Goal: Transaction & Acquisition: Purchase product/service

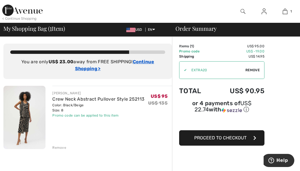
click at [144, 59] on ins "Continue Shopping >" at bounding box center [114, 65] width 79 height 12
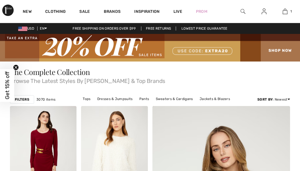
checkbox input "true"
click at [283, 51] on img at bounding box center [150, 48] width 300 height 28
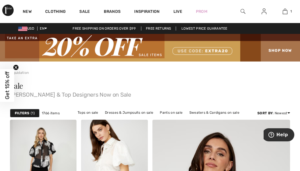
click at [244, 7] on div at bounding box center [242, 11] width 21 height 23
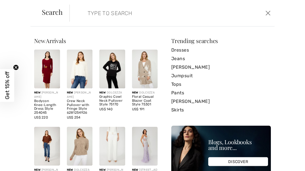
click at [101, 18] on input "search" at bounding box center [150, 13] width 135 height 17
click at [102, 7] on input "search" at bounding box center [150, 13] width 135 height 17
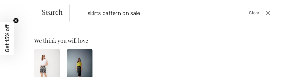
type input "skirts pattern on sale"
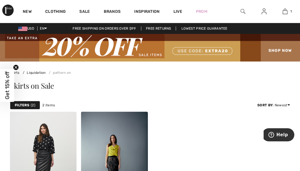
scroll to position [2, 0]
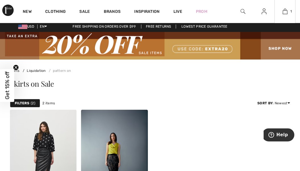
click at [286, 18] on div "1 Added to Bag Joseph Ribkoff Crew Neck Abstract Pullover Style 252113 US$ 95 U…" at bounding box center [284, 11] width 21 height 23
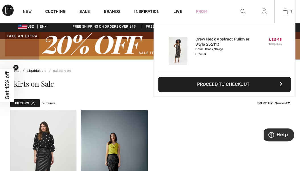
click at [221, 112] on div "Added to Bag Joseph Ribkoff Crew Neck Abstract Pullover Style 252113 US$ 95 US$…" at bounding box center [225, 73] width 142 height 101
click at [214, 42] on link "Crew Neck Abstract Pullover Style 252113" at bounding box center [223, 42] width 56 height 10
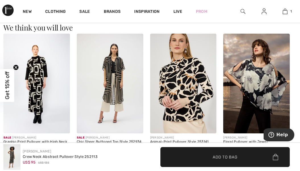
scroll to position [664, 0]
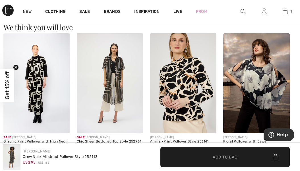
click at [116, 75] on img at bounding box center [110, 83] width 67 height 100
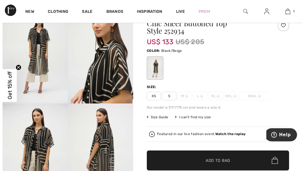
scroll to position [54, 0]
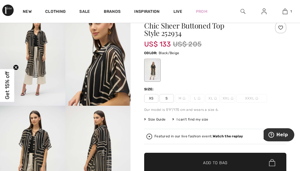
click at [227, 134] on strong "Watch the replay" at bounding box center [228, 136] width 30 height 4
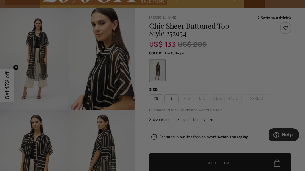
scroll to position [0, 0]
checkbox input "true"
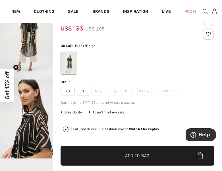
click at [109, 109] on div "I can't find my size" at bounding box center [107, 111] width 36 height 5
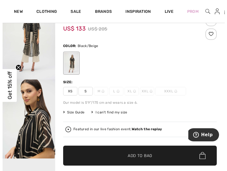
scroll to position [54, 0]
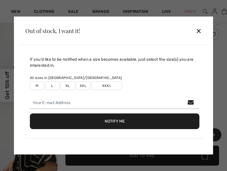
click at [184, 9] on div at bounding box center [113, 85] width 227 height 171
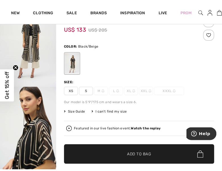
scroll to position [54, 0]
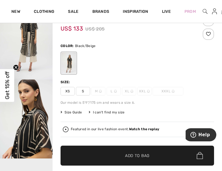
click at [73, 109] on span "Size Guide" at bounding box center [71, 111] width 21 height 5
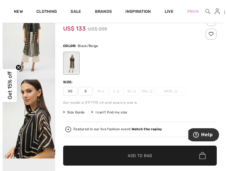
scroll to position [54, 0]
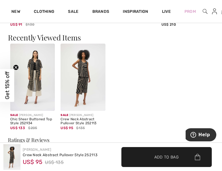
click at [36, 71] on img at bounding box center [32, 77] width 45 height 67
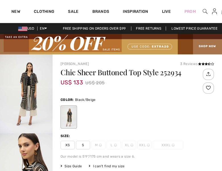
click at [83, 140] on span "S" at bounding box center [83, 144] width 14 height 9
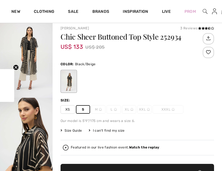
scroll to position [36, 0]
checkbox input "true"
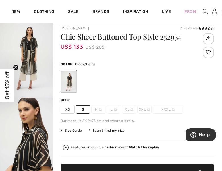
scroll to position [0, 0]
click at [152, 163] on span "✔ Added to Bag Add to Bag" at bounding box center [138, 173] width 154 height 20
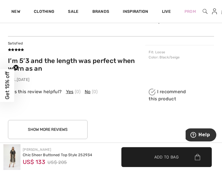
scroll to position [851, 0]
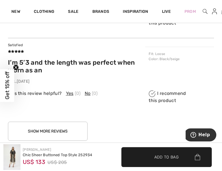
click at [72, 121] on button "Show More Reviews" at bounding box center [48, 130] width 80 height 19
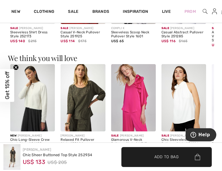
scroll to position [0, 1]
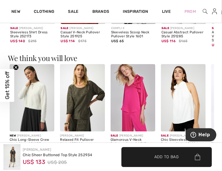
click at [221, 18] on div "2 Added to Bag Joseph Ribkoff Crew Neck Abstract Pullover Style 252113 US$ 95 U…" at bounding box center [223, 11] width 5 height 23
click at [221, 7] on div "2 Added to Bag Joseph Ribkoff Crew Neck Abstract Pullover Style 252113 US$ 95 U…" at bounding box center [223, 11] width 5 height 23
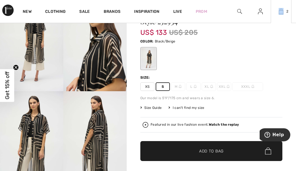
scroll to position [0, 0]
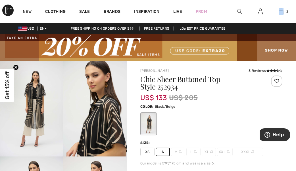
click at [222, 112] on div at bounding box center [211, 124] width 142 height 24
click at [222, 7] on div "2 Added to Bag Joseph Ribkoff Crew Neck Abstract Pullover Style 252113 US$ 95 U…" at bounding box center [281, 11] width 21 height 23
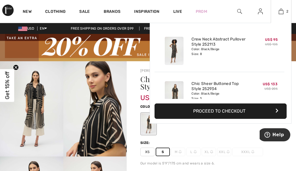
click at [222, 110] on button "Proceed to Checkout" at bounding box center [221, 110] width 132 height 15
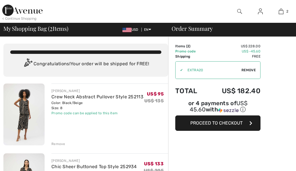
checkbox input "true"
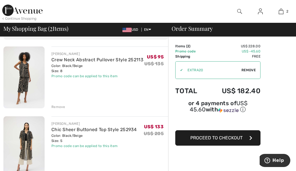
scroll to position [36, 0]
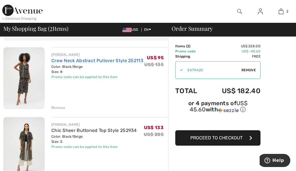
click at [93, 58] on link "Crew Neck Abstract Pullover Style 252113" at bounding box center [97, 60] width 92 height 5
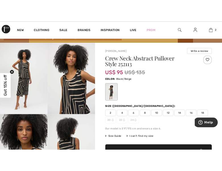
scroll to position [32, 0]
